Goal: Transaction & Acquisition: Purchase product/service

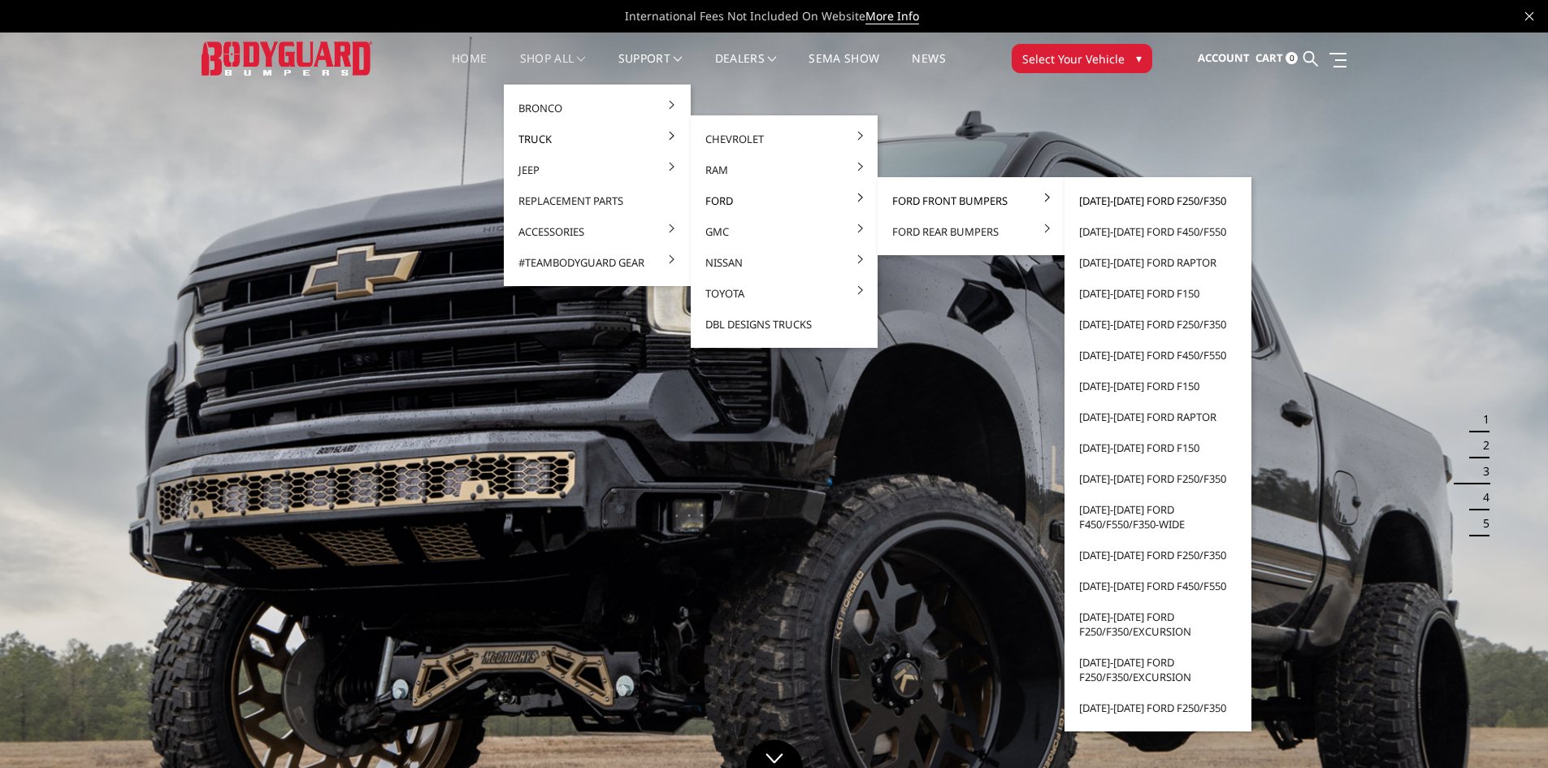
click at [1159, 202] on link "[DATE]-[DATE] Ford F250/F350" at bounding box center [1158, 200] width 174 height 31
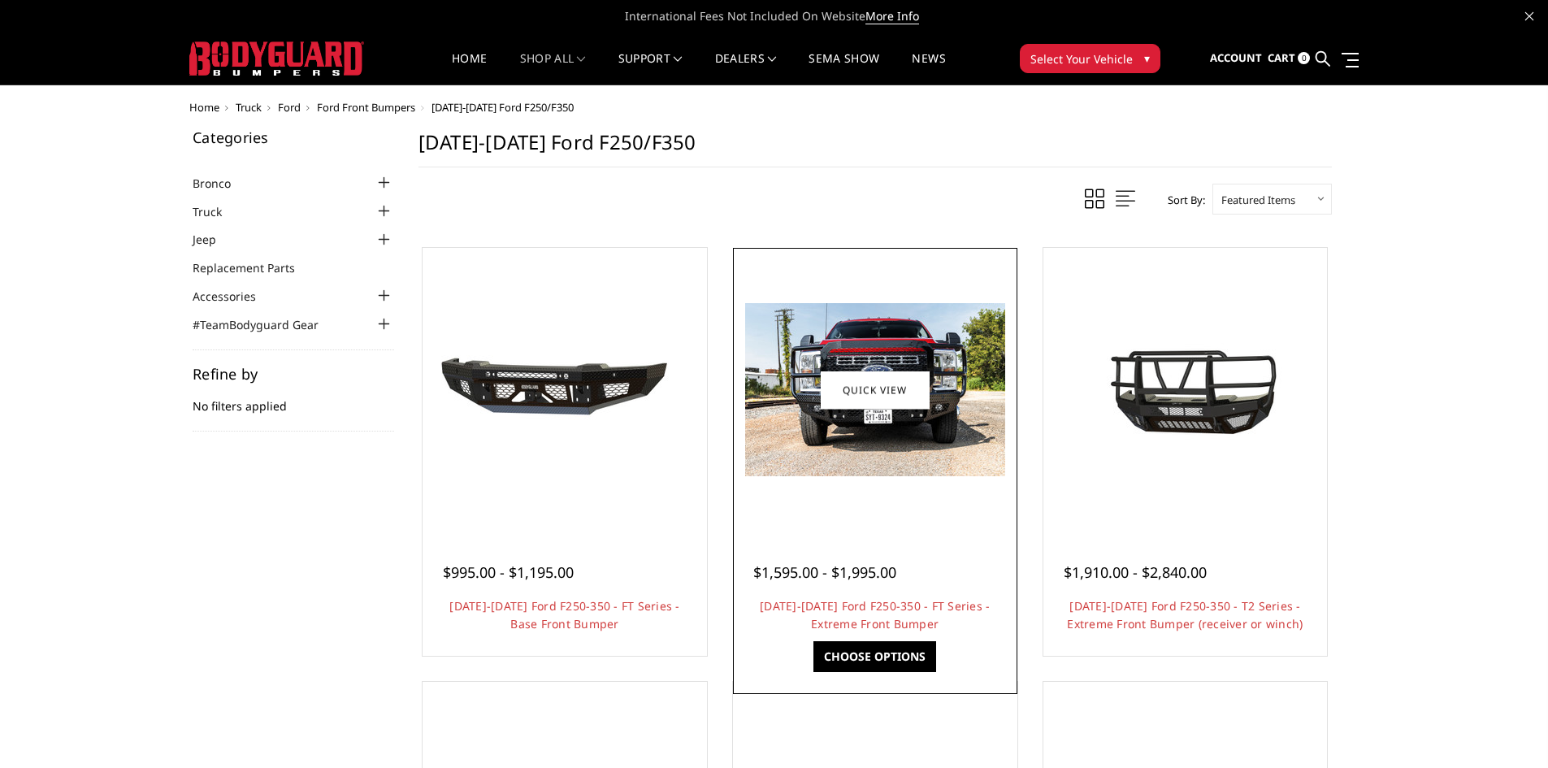
click at [892, 418] on img at bounding box center [875, 389] width 260 height 173
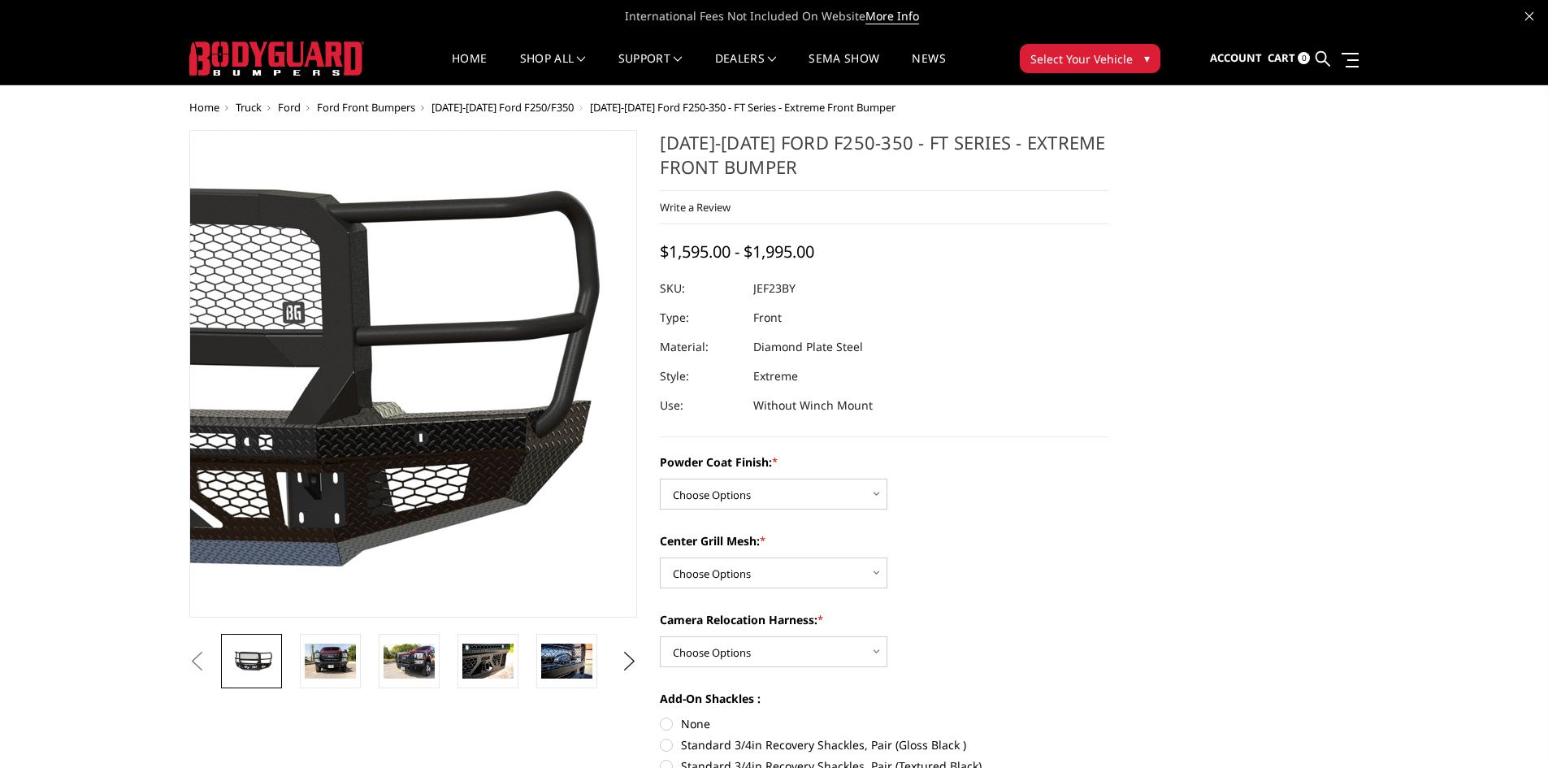
scroll to position [81, 0]
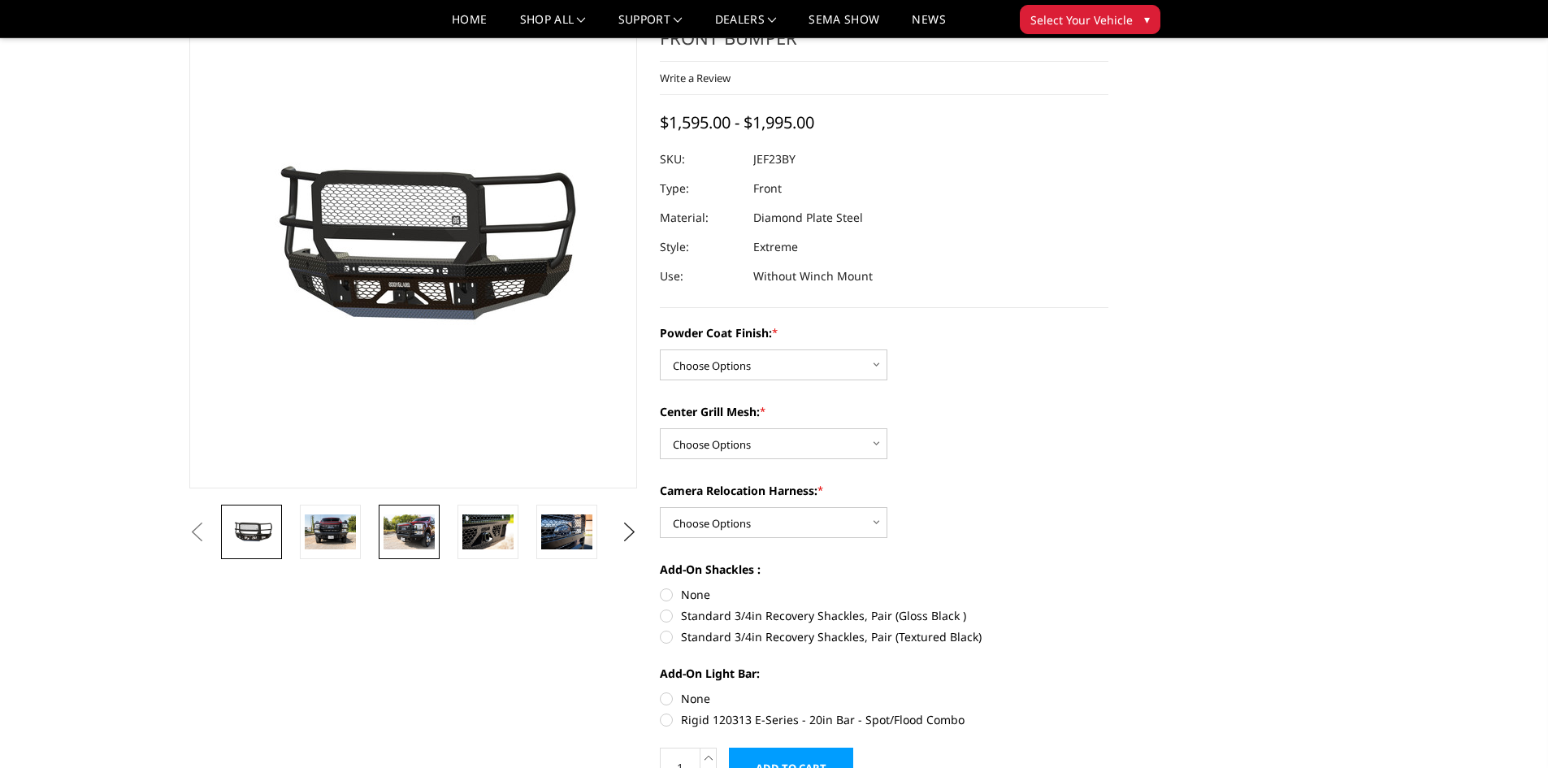
click at [410, 532] on img at bounding box center [409, 532] width 51 height 34
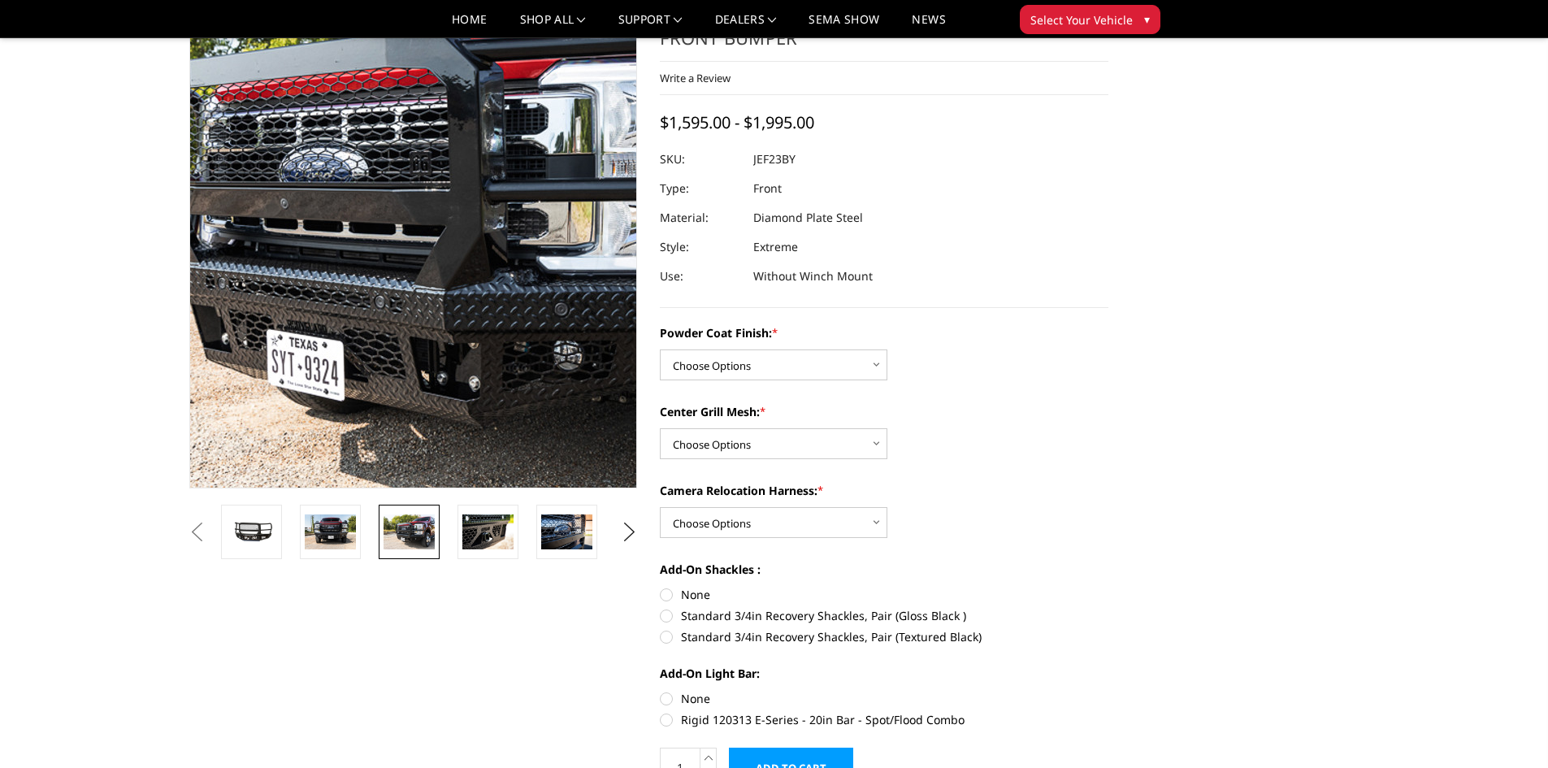
click at [397, 304] on img at bounding box center [435, 220] width 1040 height 694
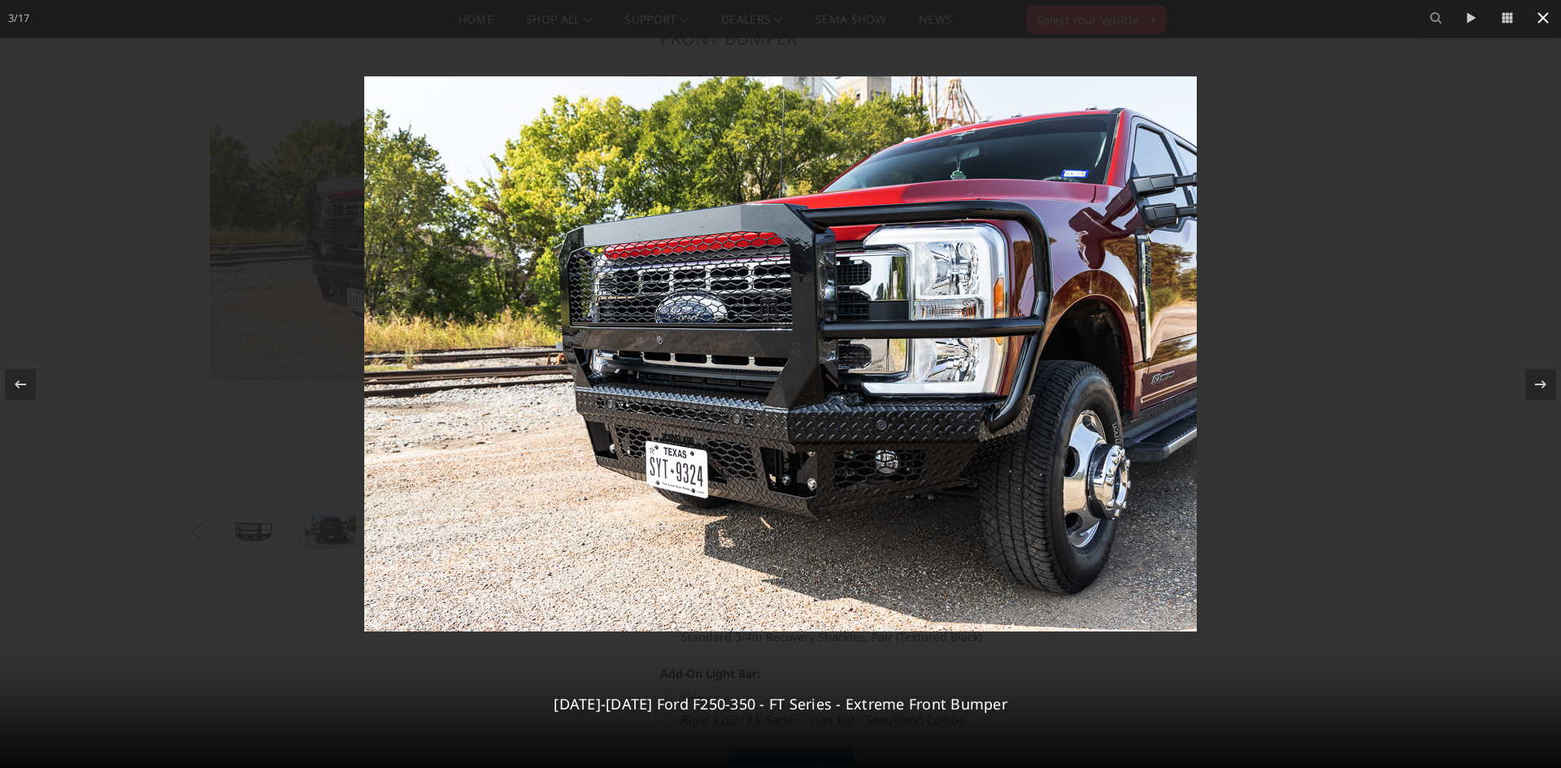
click at [1541, 21] on icon at bounding box center [1543, 18] width 20 height 20
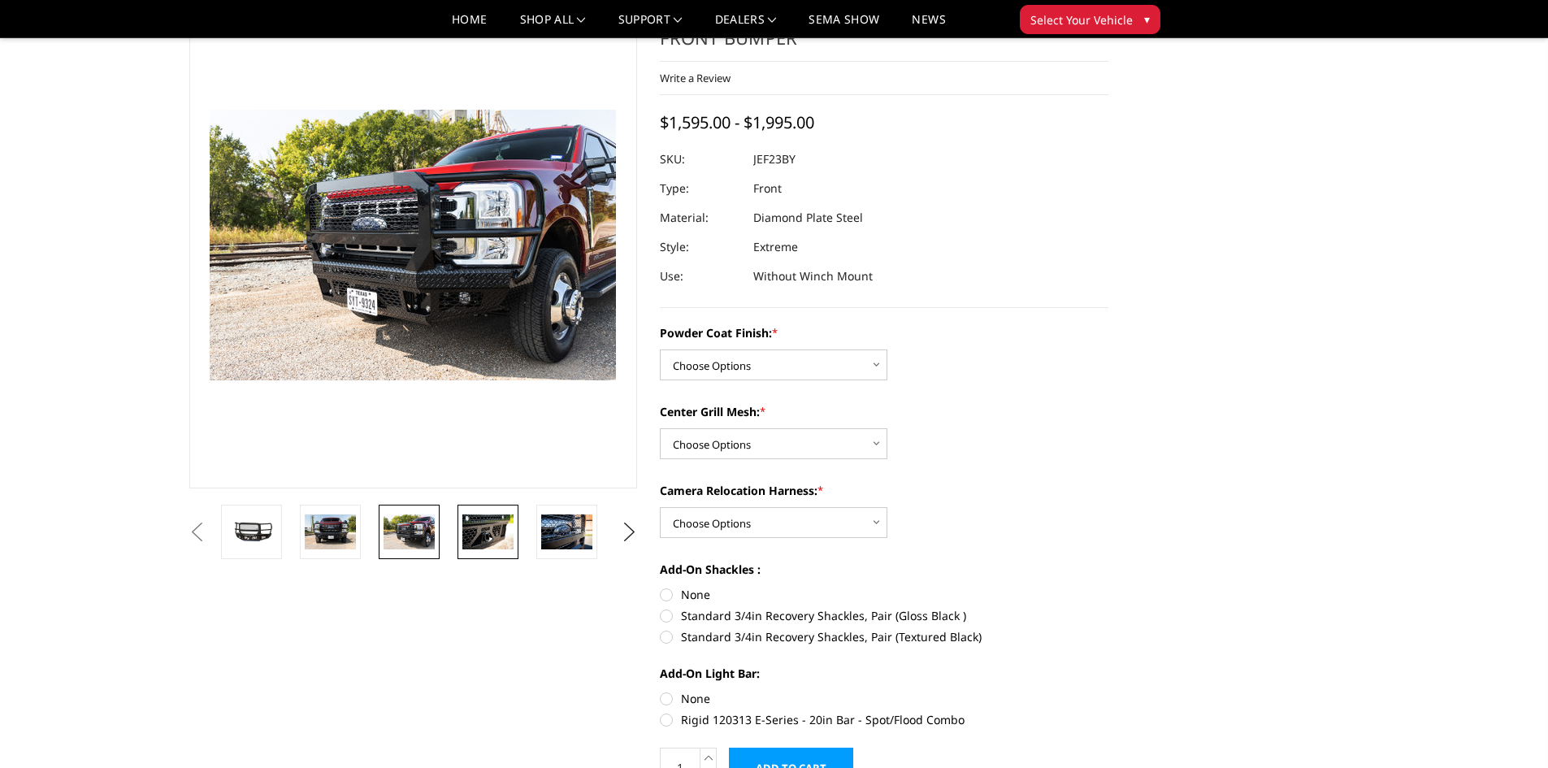
click at [484, 523] on img at bounding box center [487, 532] width 51 height 34
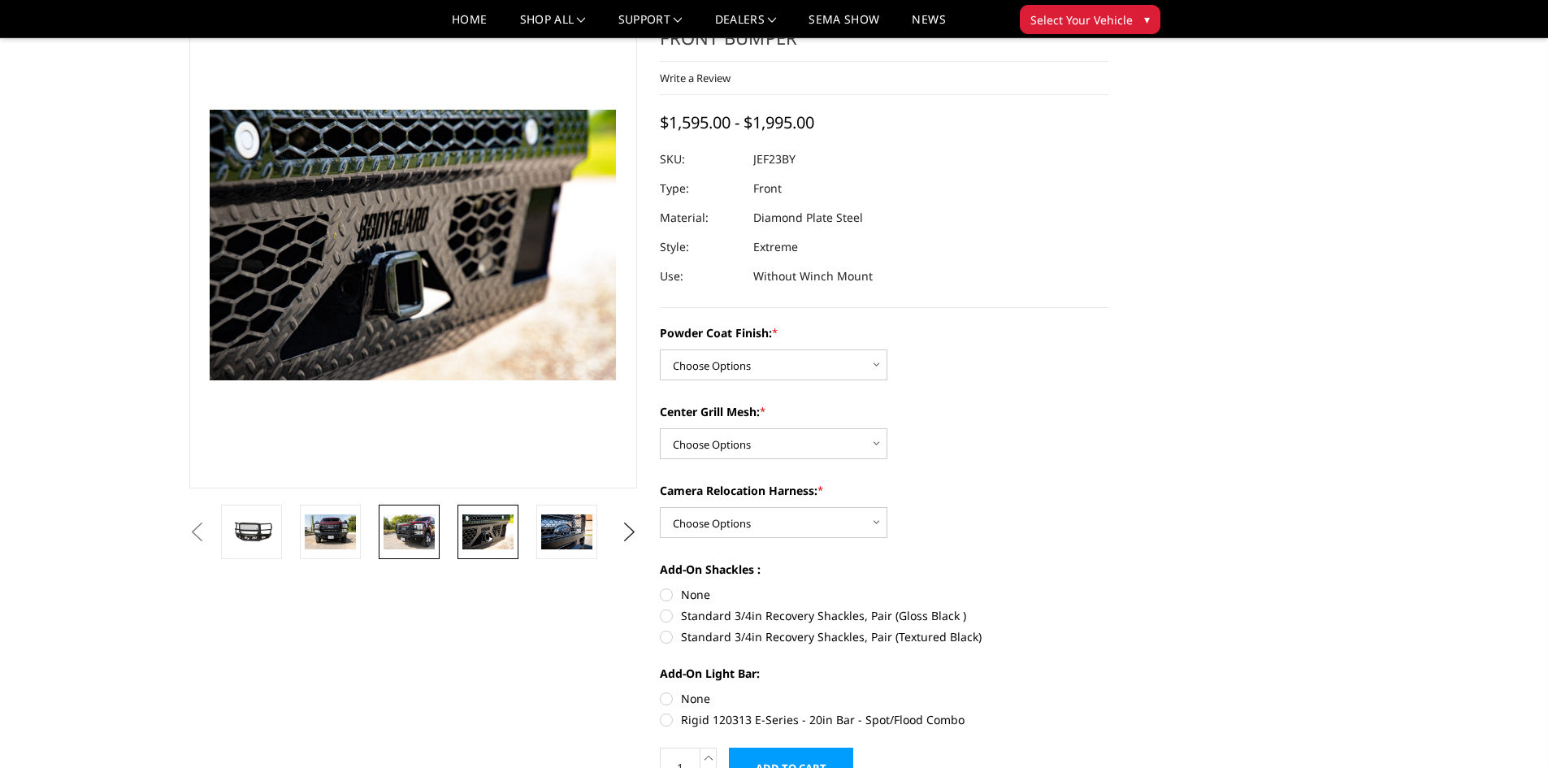
click at [405, 532] on img at bounding box center [409, 532] width 51 height 34
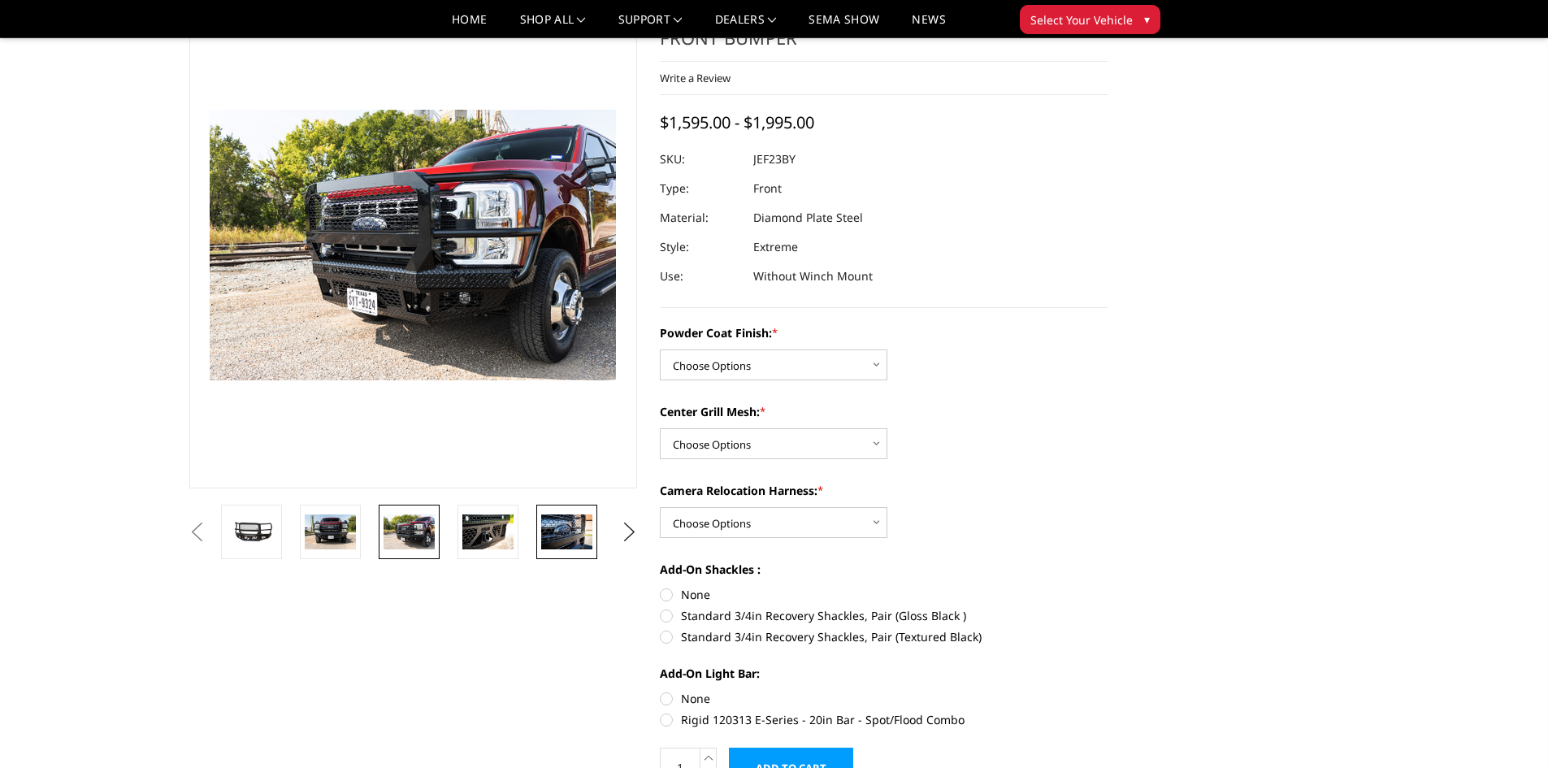
click at [560, 526] on img at bounding box center [566, 532] width 51 height 34
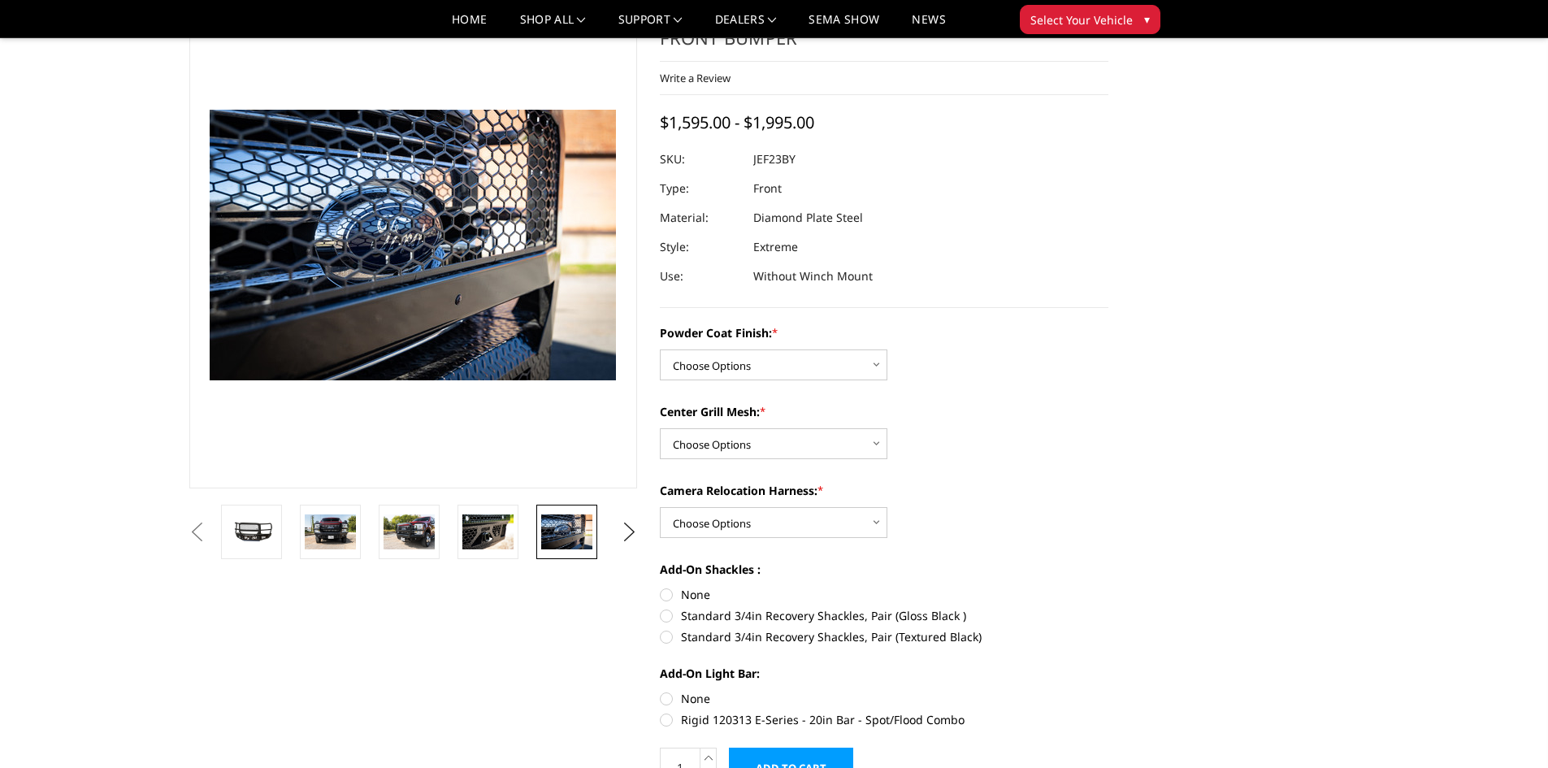
scroll to position [0, 0]
